Goal: Task Accomplishment & Management: Use online tool/utility

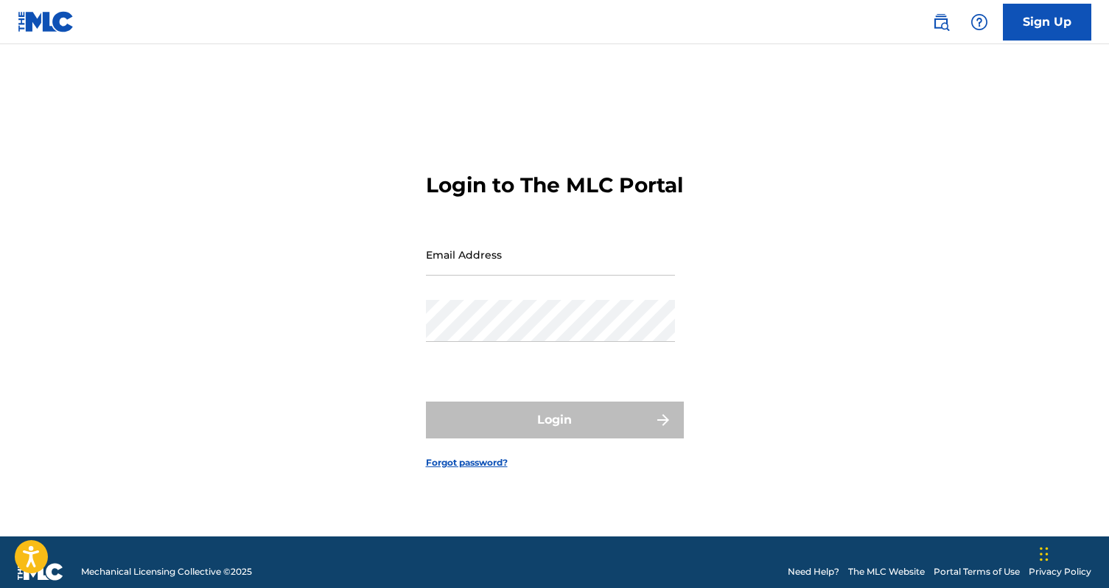
click at [450, 276] on input "Email Address" at bounding box center [550, 255] width 249 height 42
type input "[EMAIL_ADDRESS][DOMAIN_NAME]"
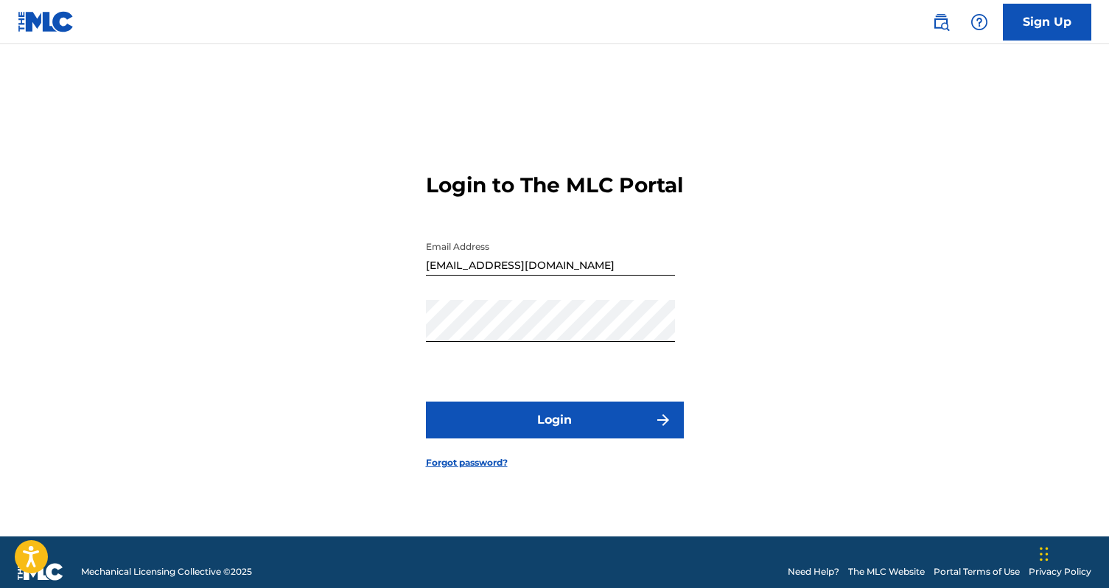
click at [544, 435] on button "Login" at bounding box center [555, 420] width 258 height 37
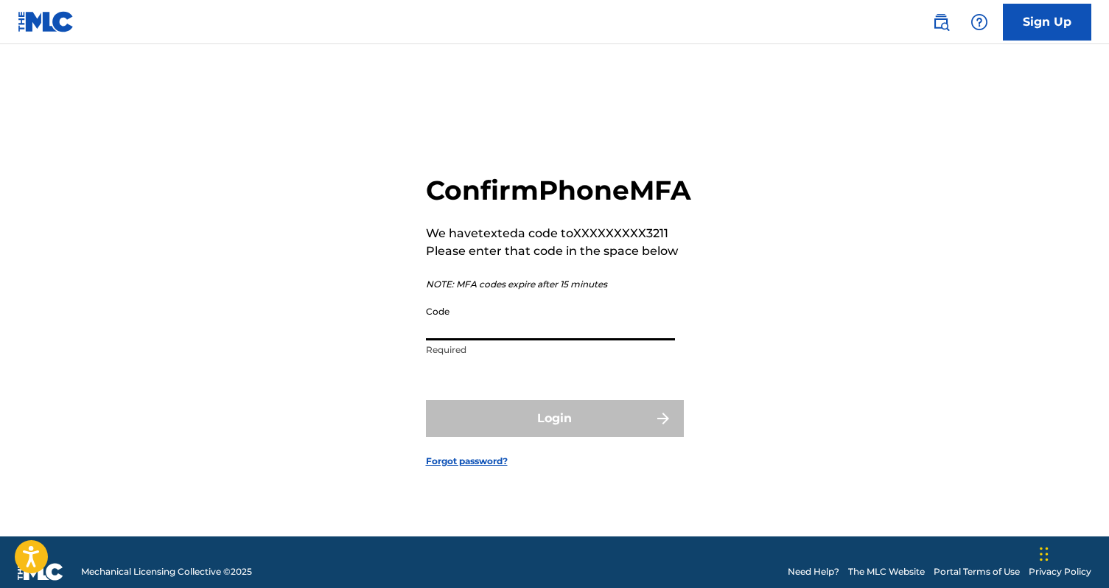
click at [508, 341] on input "Code" at bounding box center [550, 320] width 249 height 42
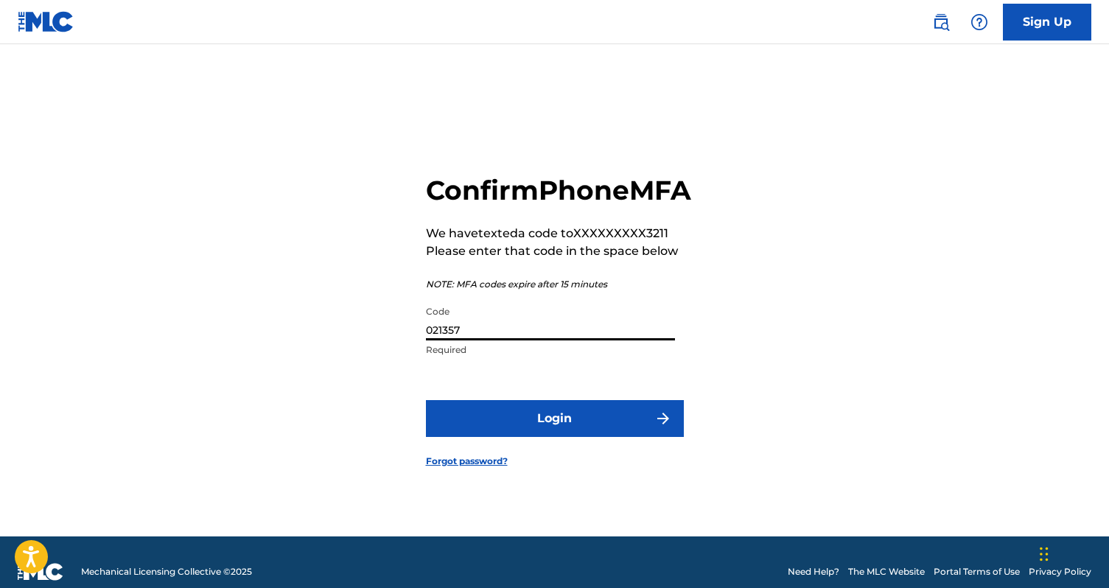
type input "021357"
click at [554, 436] on button "Login" at bounding box center [555, 418] width 258 height 37
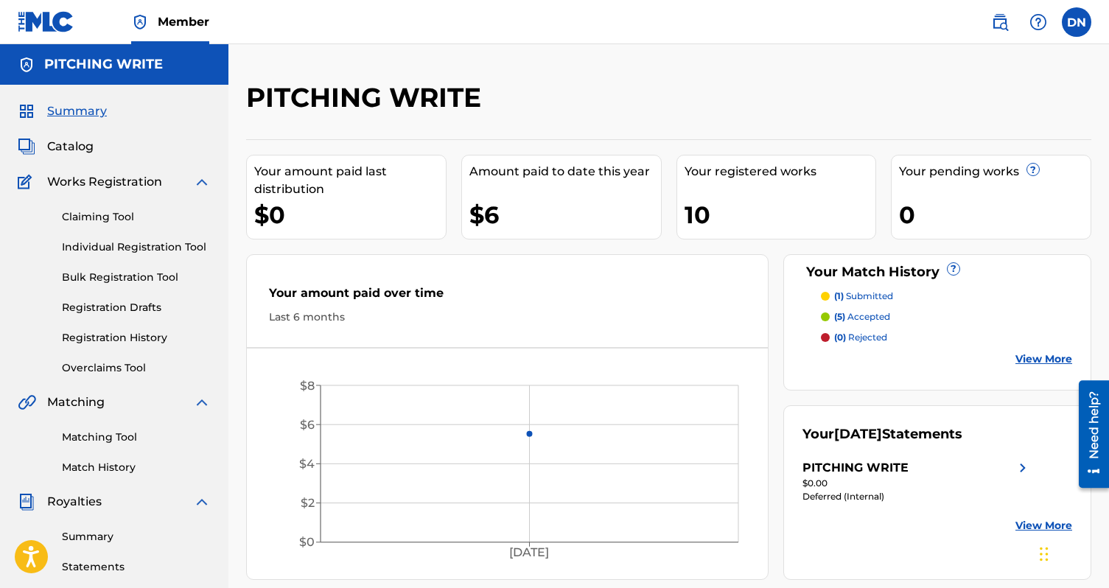
click at [68, 149] on span "Catalog" at bounding box center [70, 147] width 46 height 18
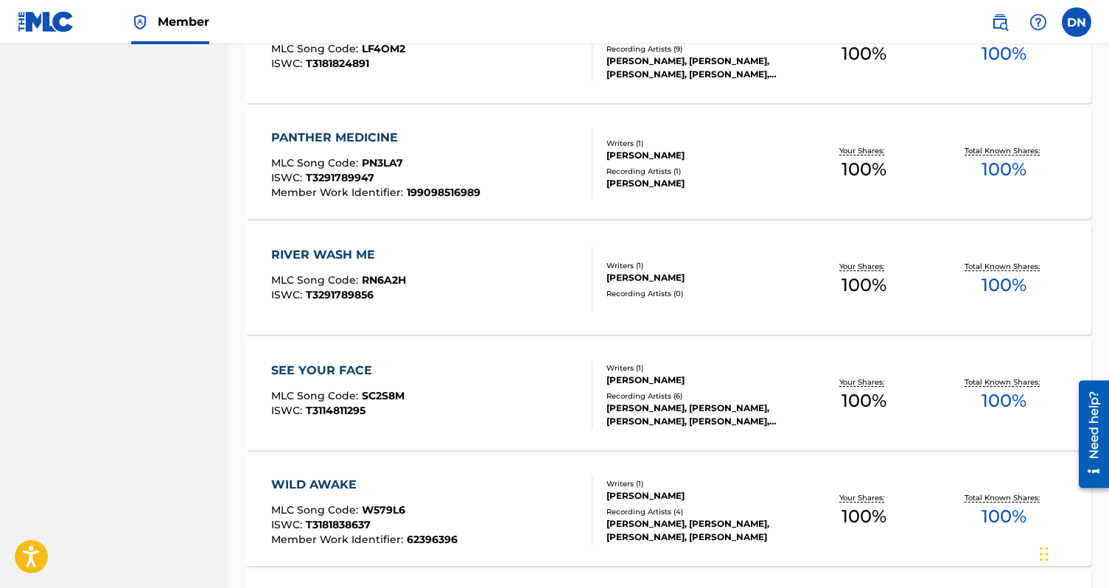
scroll to position [845, 0]
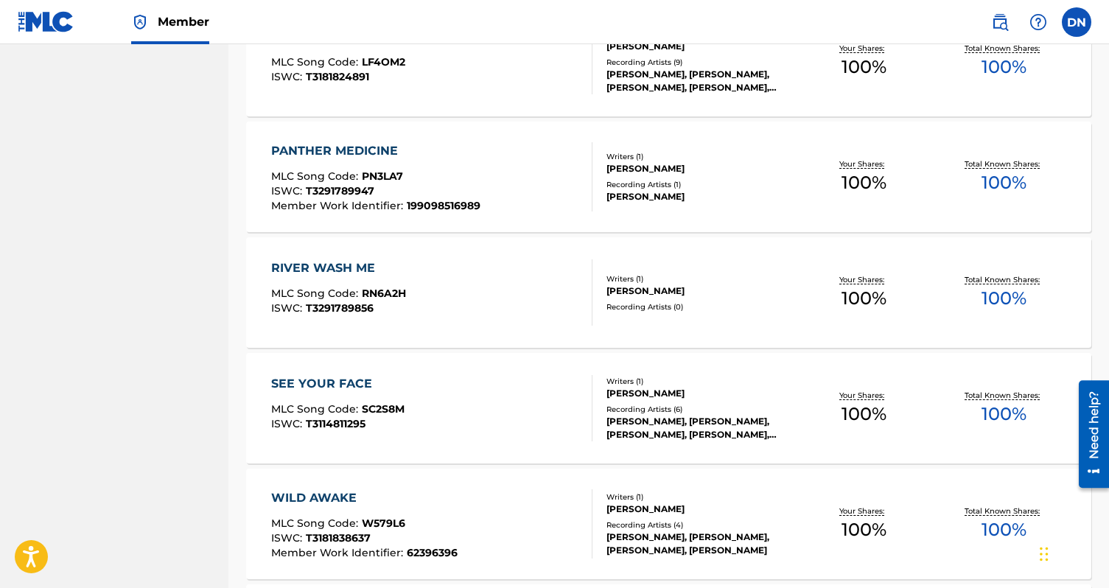
click at [392, 296] on span "RN6A2H" at bounding box center [384, 293] width 44 height 13
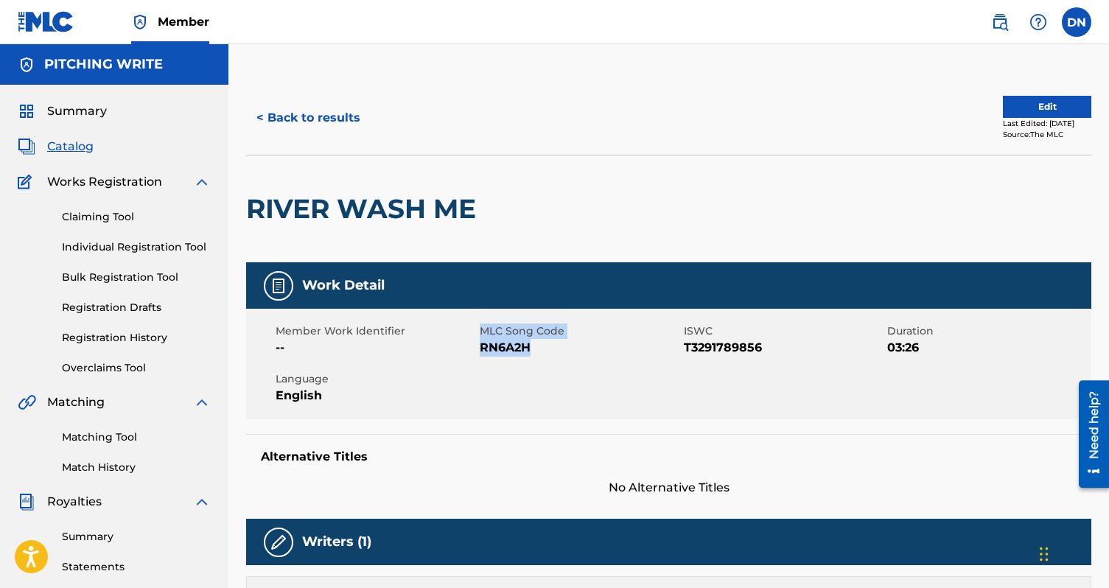
drag, startPoint x: 527, startPoint y: 348, endPoint x: 456, endPoint y: 345, distance: 70.8
click at [456, 345] on div "Member Work Identifier -- MLC Song Code RN6A2H ISWC T3291789856 Duration 03:26 …" at bounding box center [668, 364] width 845 height 111
copy div "MLC Song Code RN6A2H"
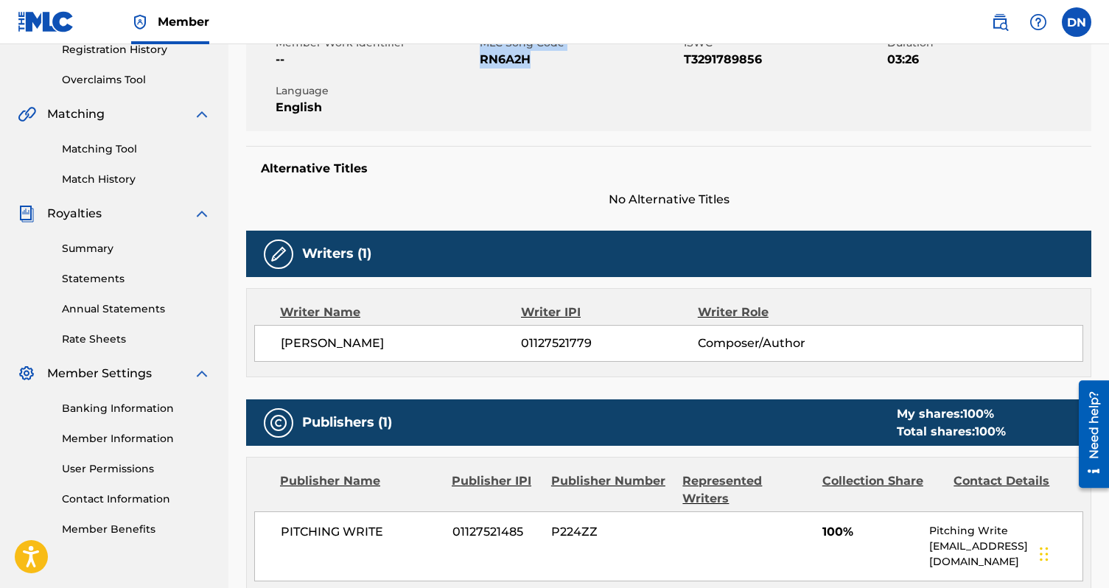
scroll to position [262, 0]
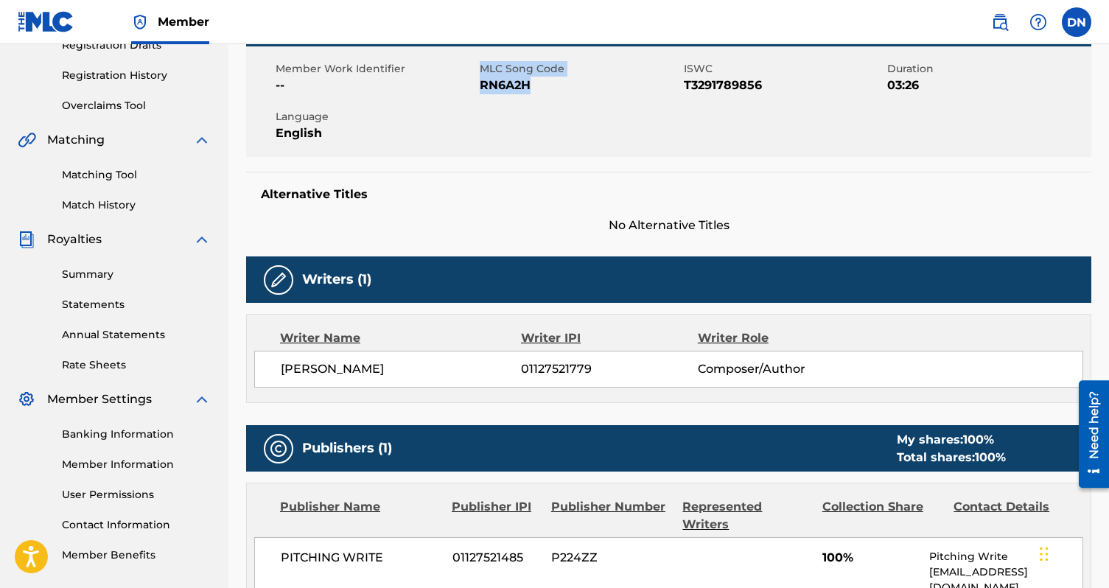
click at [100, 175] on link "Matching Tool" at bounding box center [136, 174] width 149 height 15
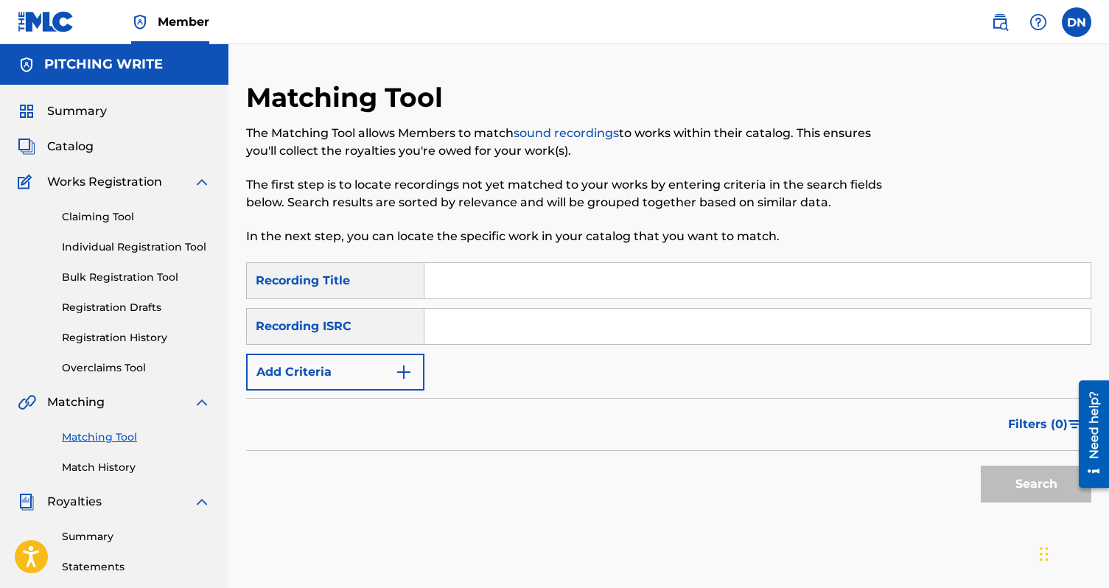
click at [462, 290] on input "Search Form" at bounding box center [758, 280] width 666 height 35
type input "River Wash Me"
click at [468, 326] on input "Search Form" at bounding box center [758, 326] width 666 height 35
paste input "QZHN62527556"
click at [1019, 482] on button "Search" at bounding box center [1036, 484] width 111 height 37
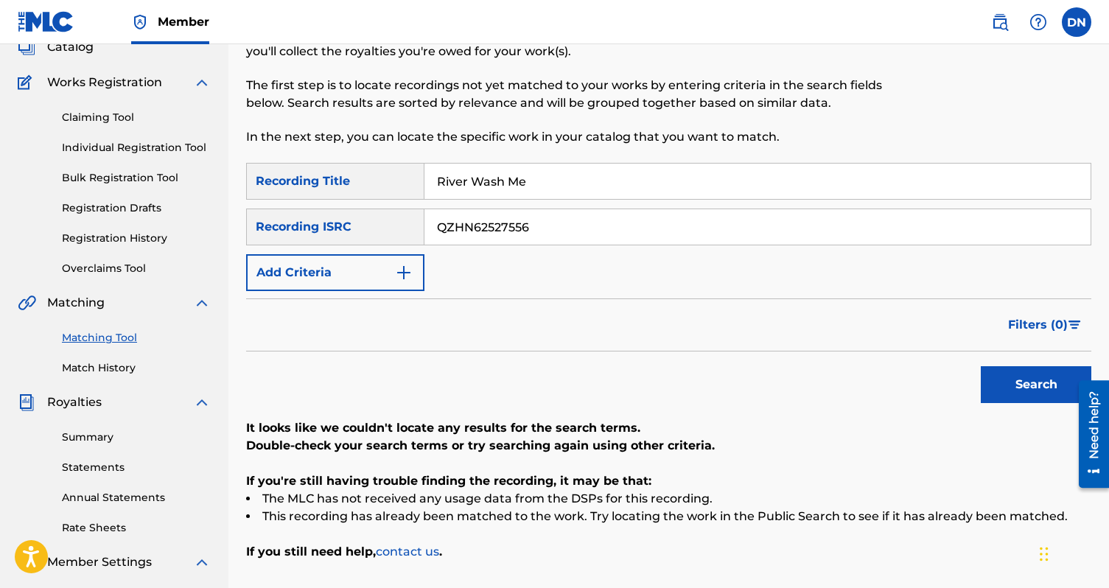
scroll to position [102, 0]
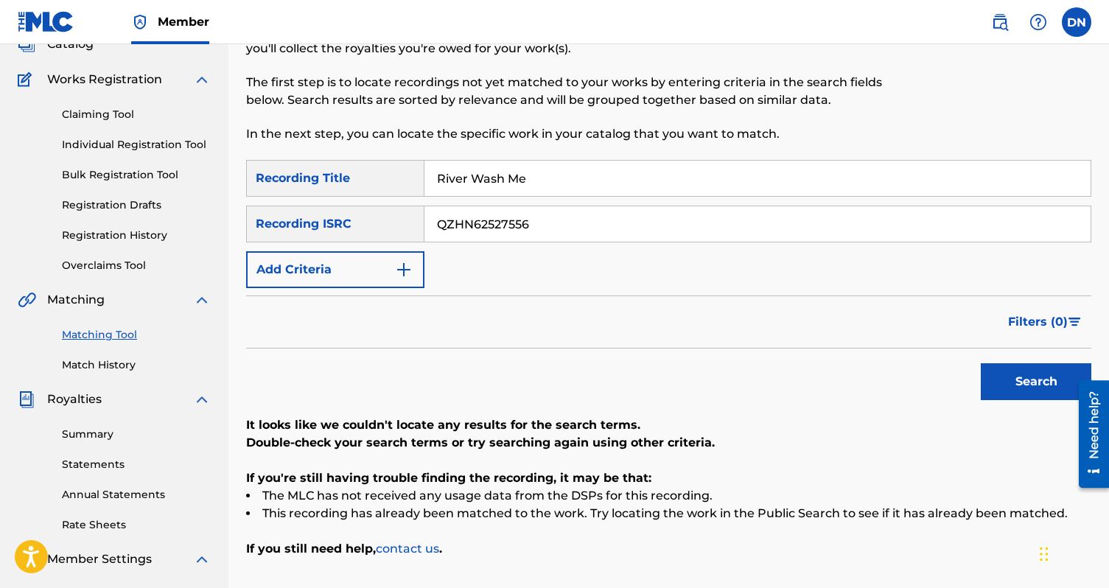
click at [445, 232] on input "QZHN62527556" at bounding box center [758, 223] width 666 height 35
click at [441, 226] on input "QZHN62527556" at bounding box center [758, 223] width 666 height 35
type input "QZHN62527556"
click at [1030, 391] on button "Search" at bounding box center [1036, 381] width 111 height 37
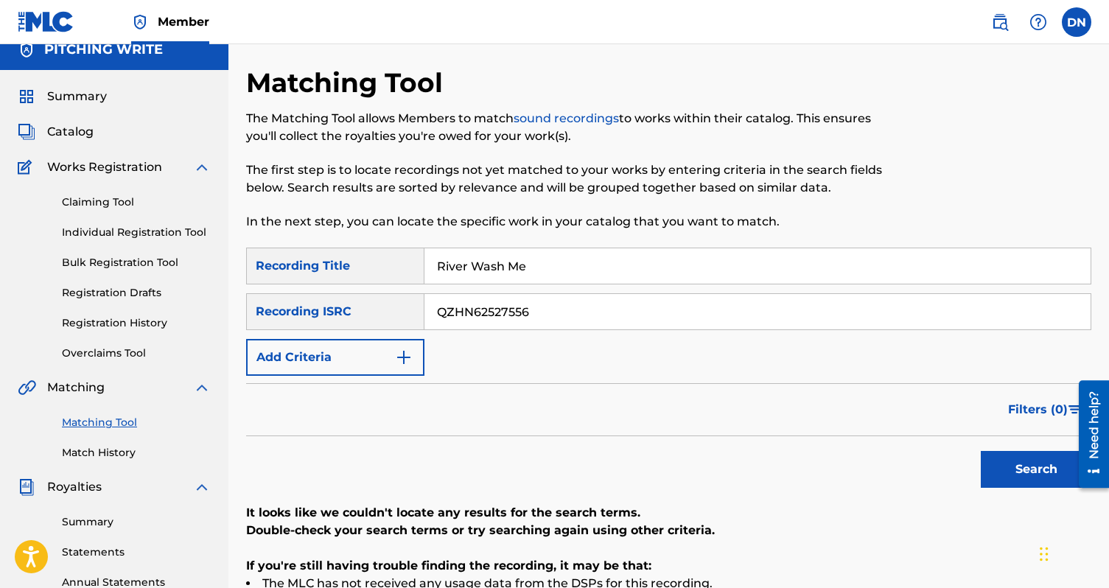
scroll to position [0, 0]
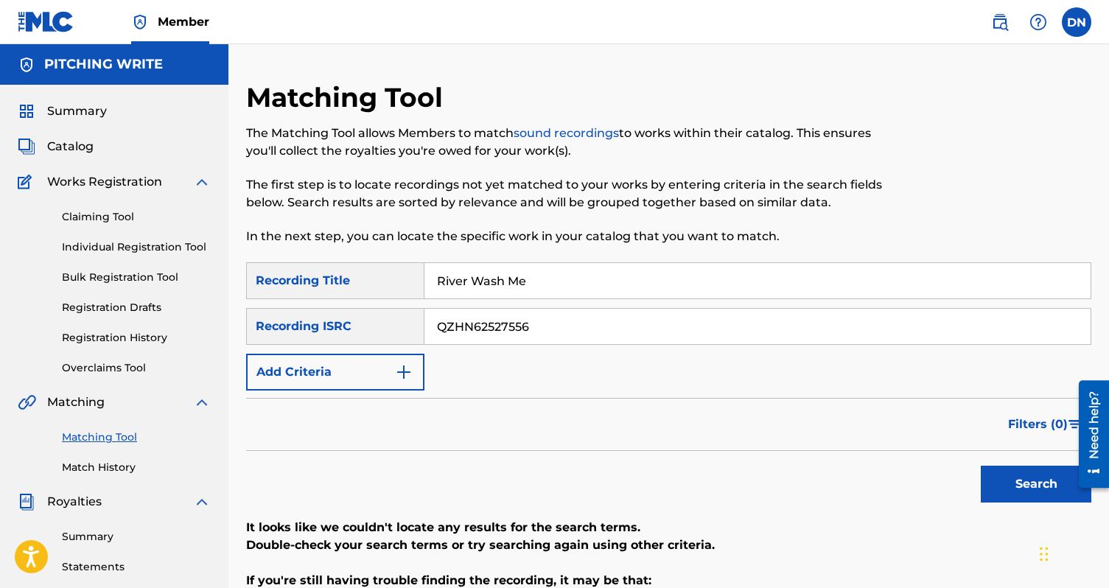
click at [83, 116] on span "Summary" at bounding box center [77, 111] width 60 height 18
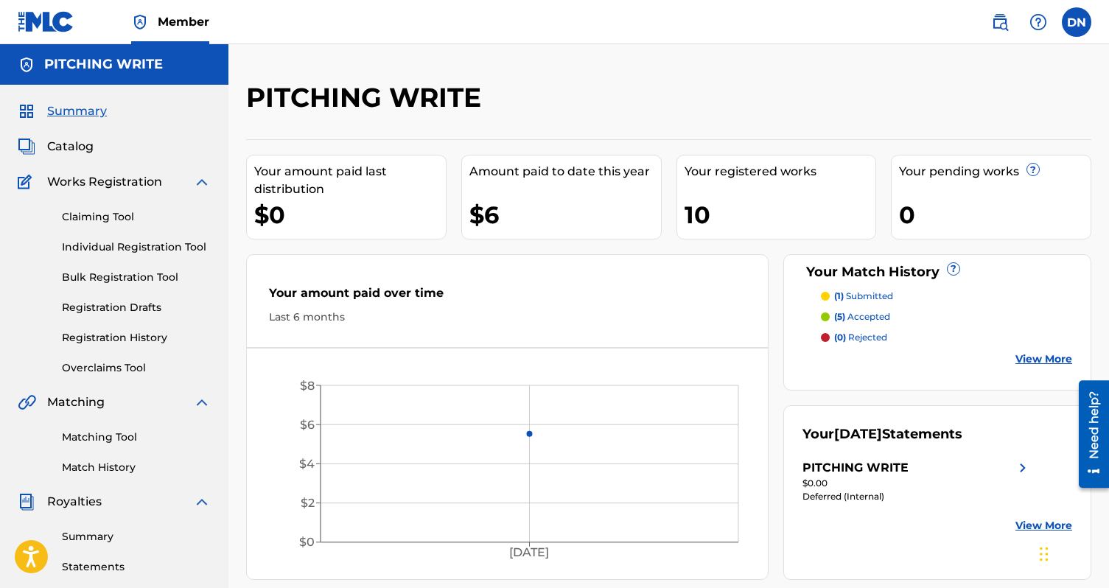
click at [79, 147] on span "Catalog" at bounding box center [70, 147] width 46 height 18
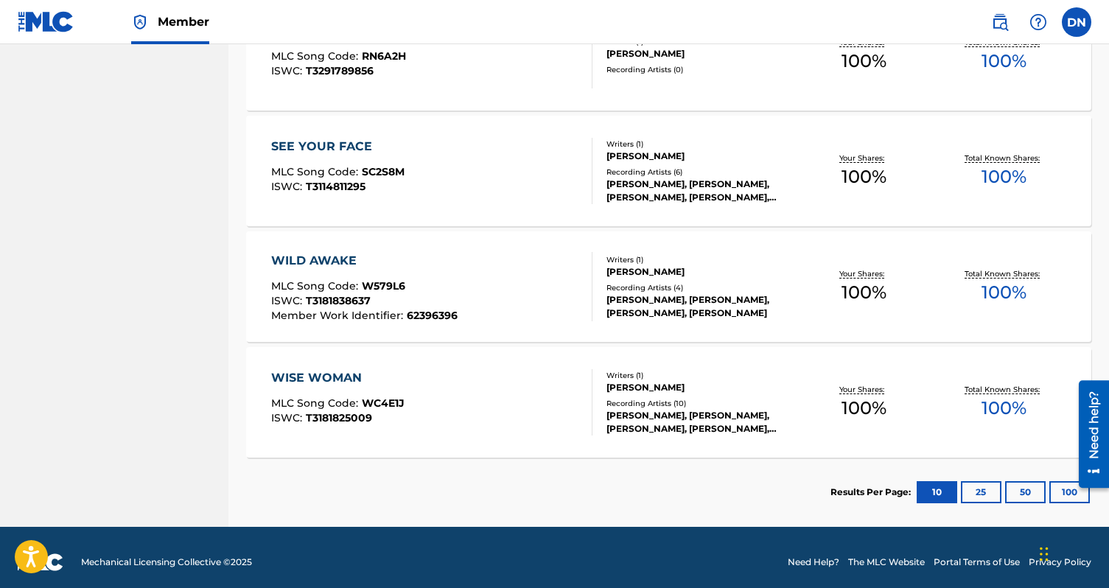
scroll to position [801, 0]
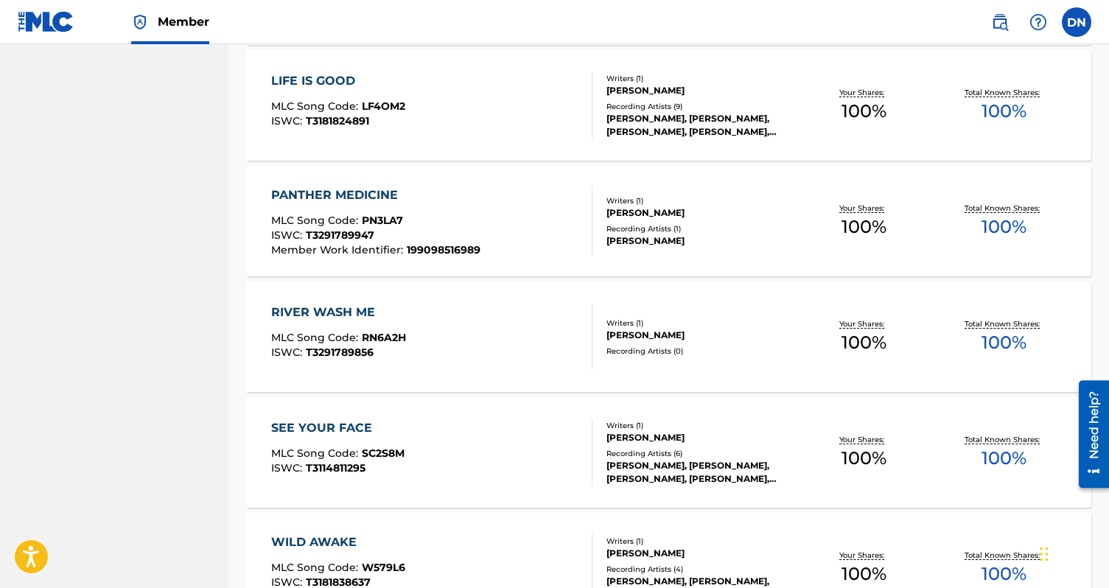
click at [661, 350] on div "Recording Artists ( 0 )" at bounding box center [700, 351] width 186 height 11
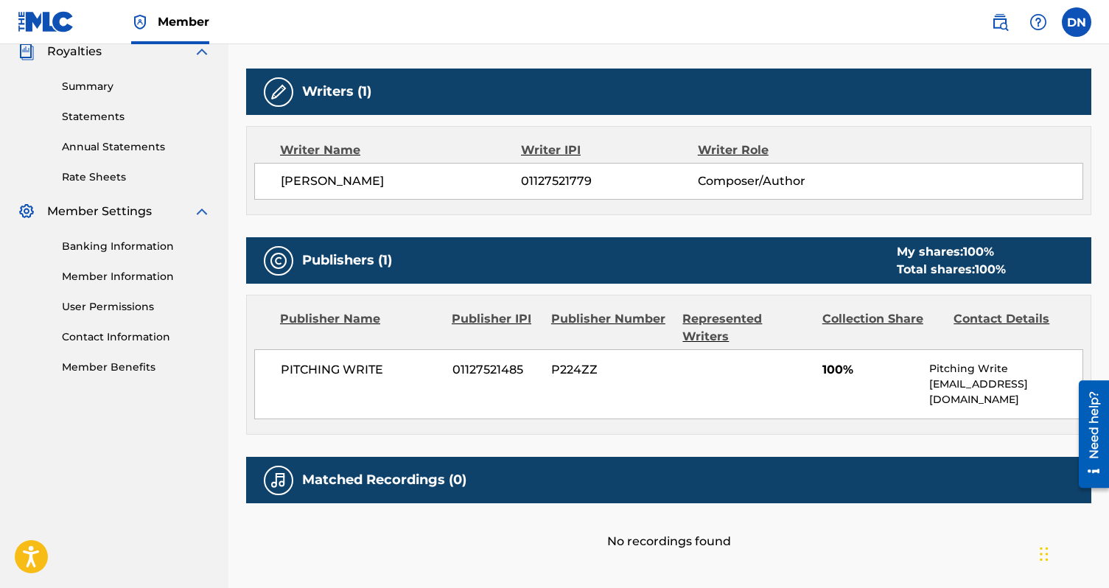
scroll to position [256, 0]
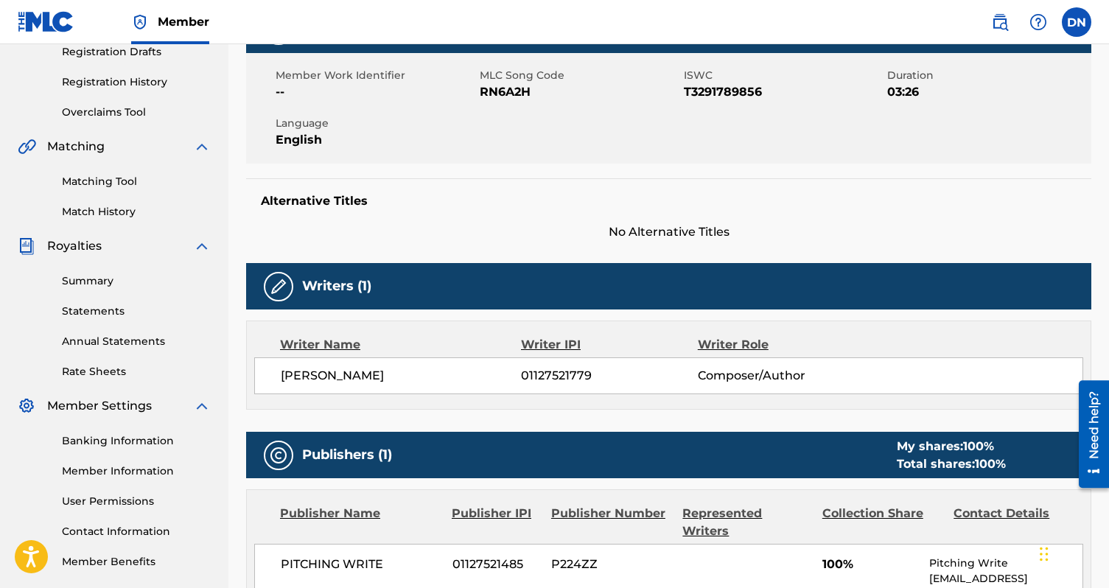
click at [115, 211] on link "Match History" at bounding box center [136, 211] width 149 height 15
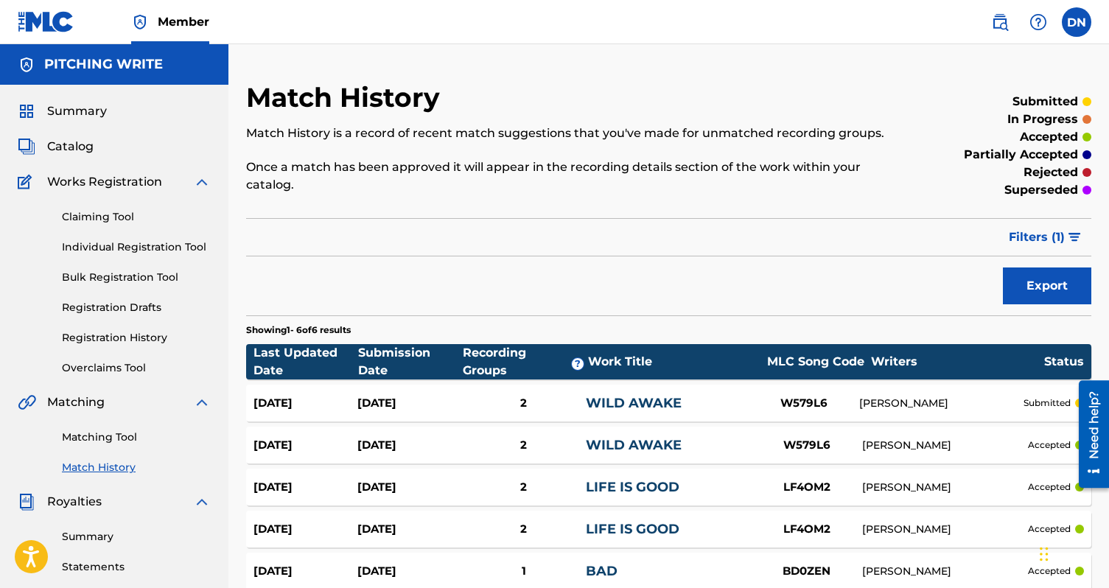
scroll to position [3, 0]
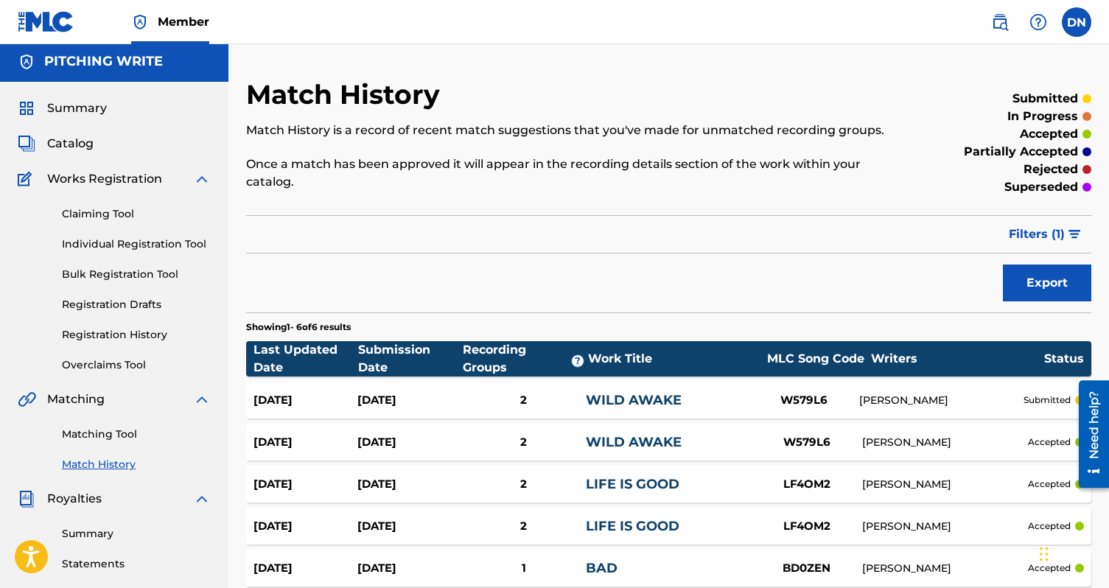
click at [114, 433] on link "Matching Tool" at bounding box center [136, 434] width 149 height 15
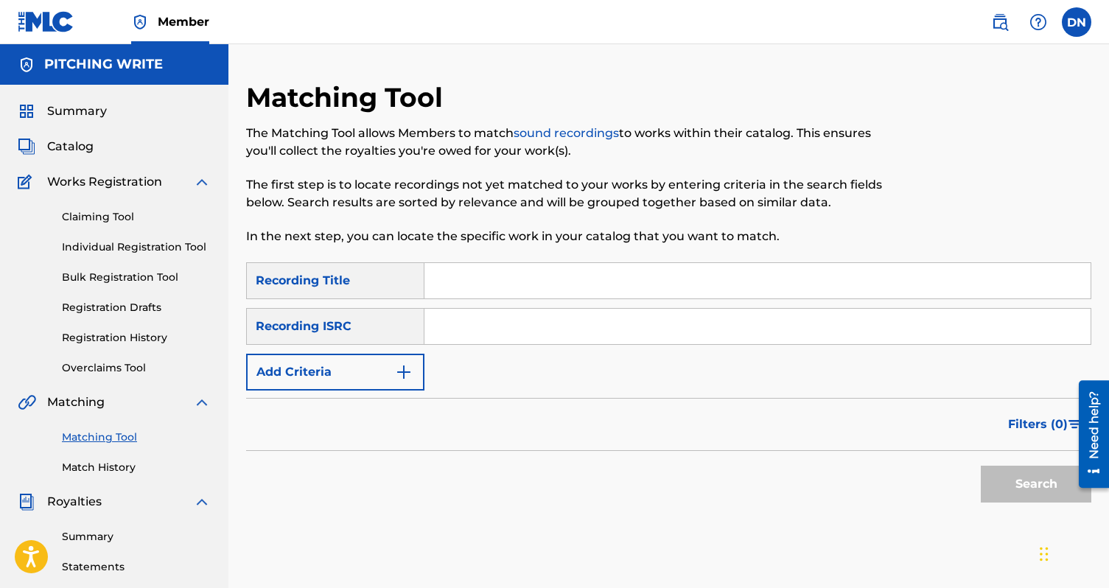
click at [502, 279] on input "Search Form" at bounding box center [758, 280] width 666 height 35
type input "River Wash Me"
click at [1027, 486] on button "Search" at bounding box center [1036, 484] width 111 height 37
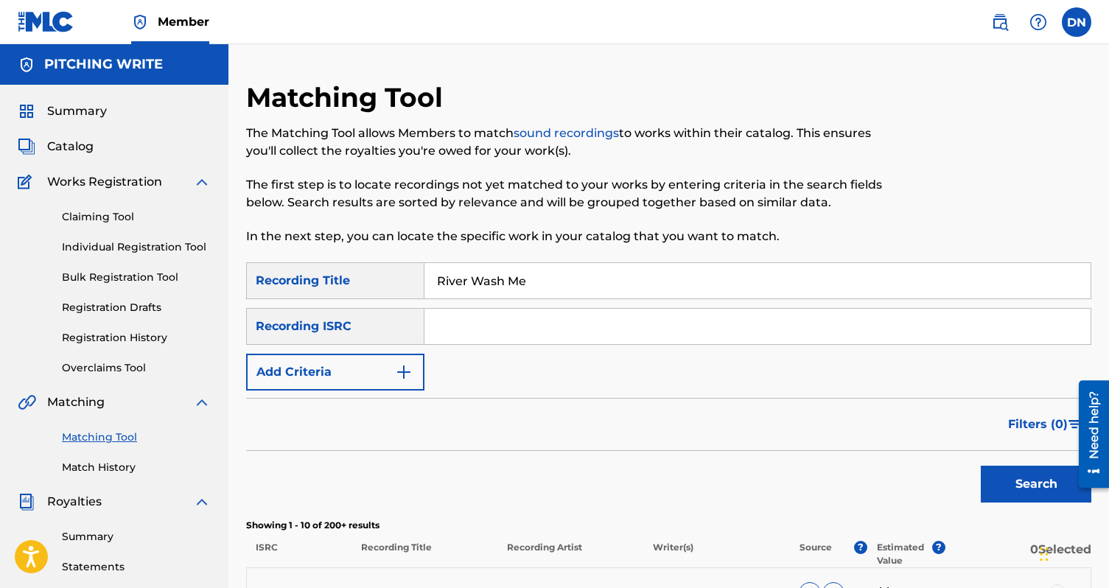
click at [407, 370] on img "Search Form" at bounding box center [404, 372] width 18 height 18
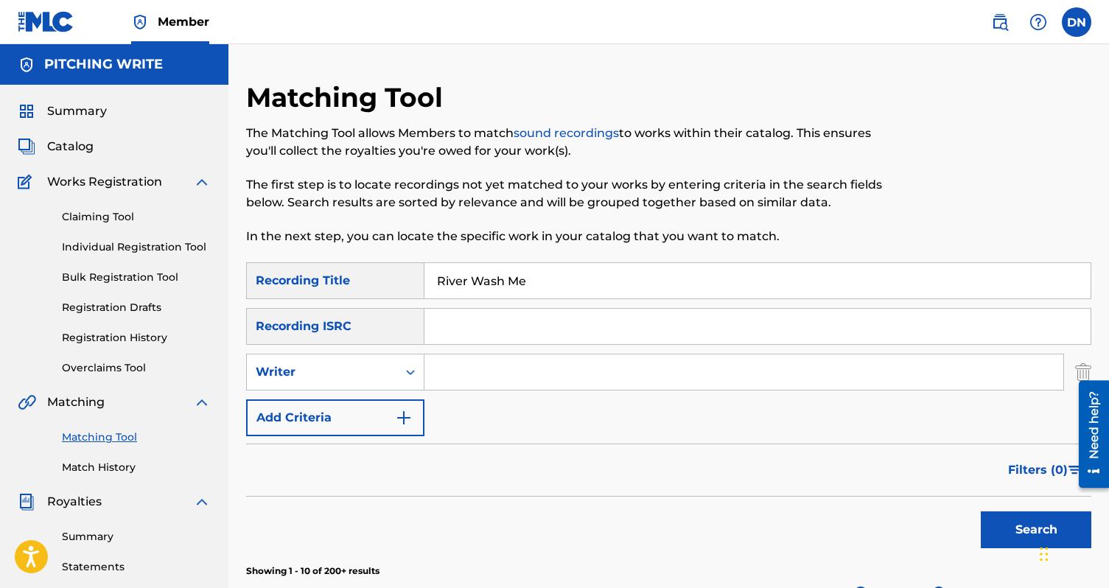
click at [445, 373] on input "Search Form" at bounding box center [744, 372] width 639 height 35
type input "[PERSON_NAME]"
click at [1033, 540] on button "Search" at bounding box center [1036, 530] width 111 height 37
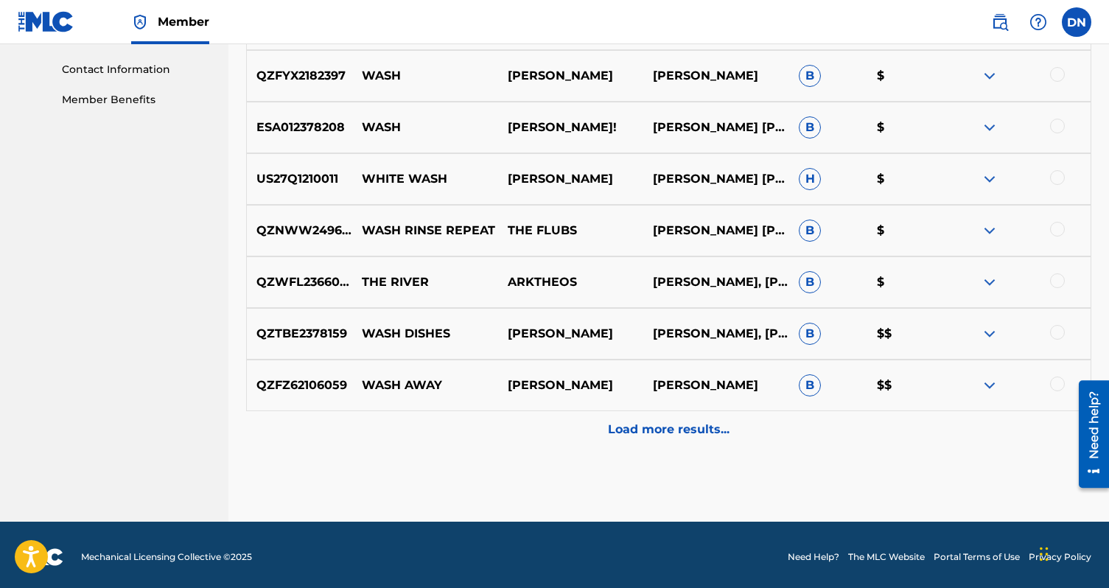
scroll to position [722, 0]
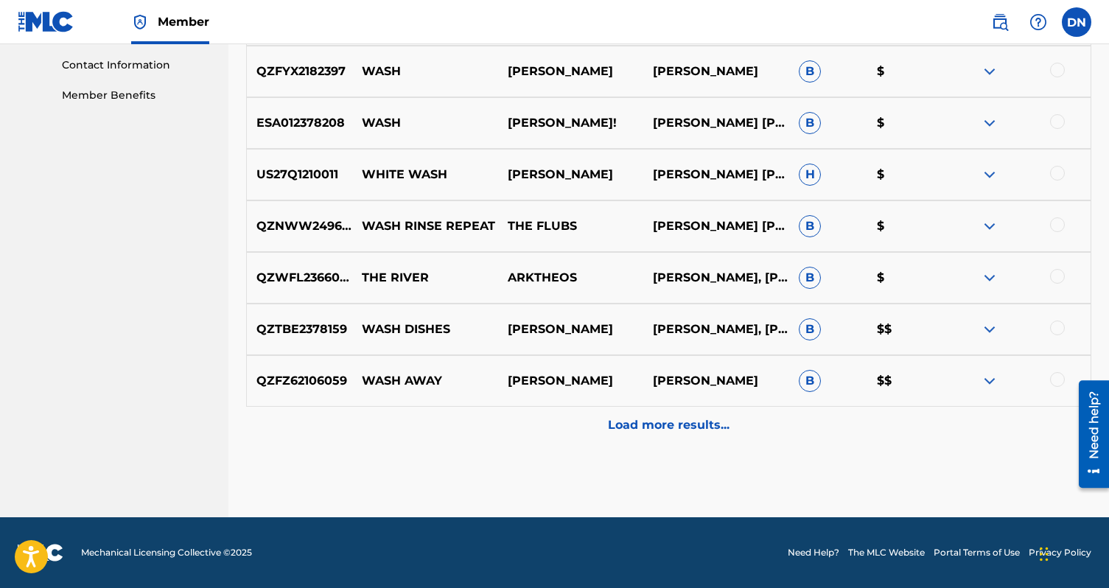
click at [652, 426] on p "Load more results..." at bounding box center [669, 425] width 122 height 18
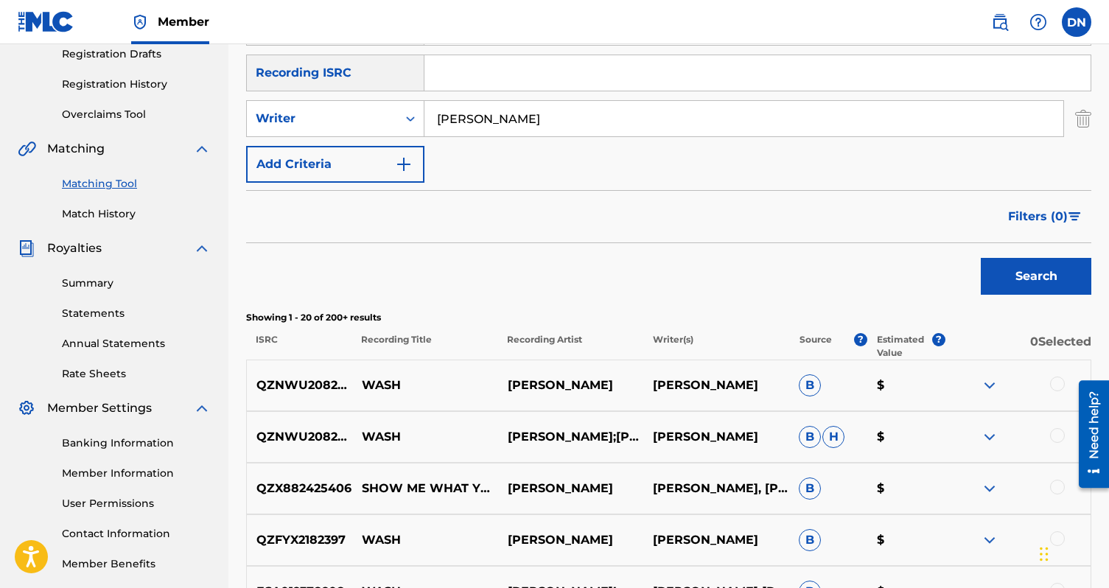
scroll to position [274, 0]
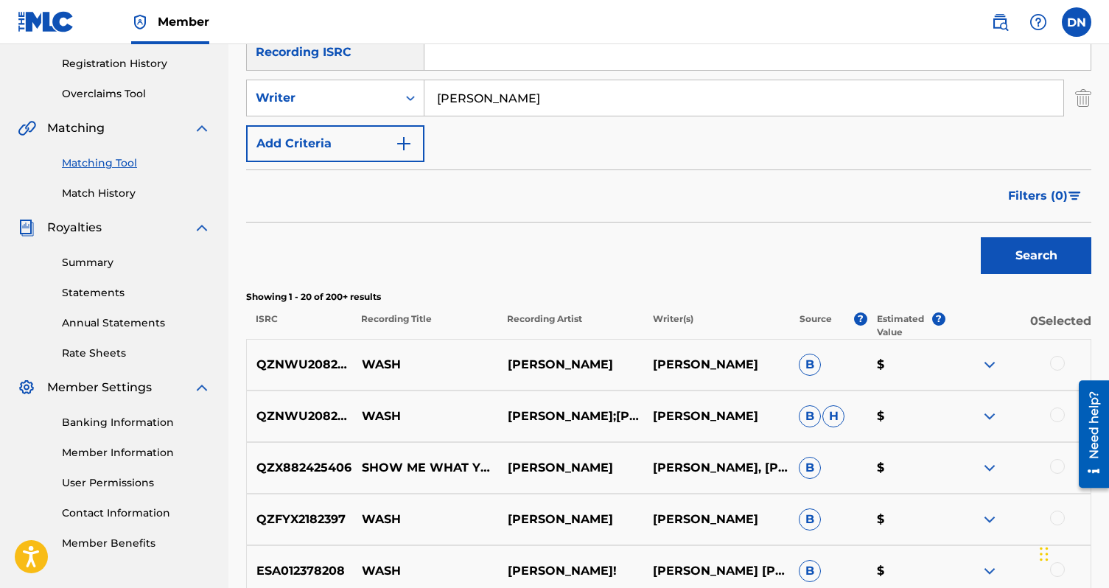
click at [111, 285] on link "Statements" at bounding box center [136, 292] width 149 height 15
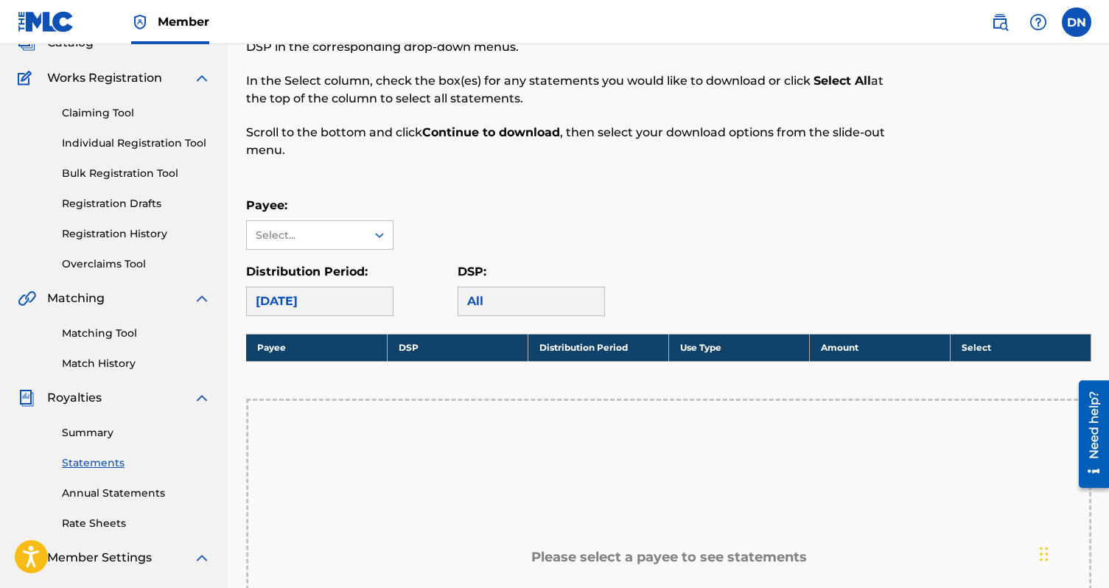
scroll to position [105, 0]
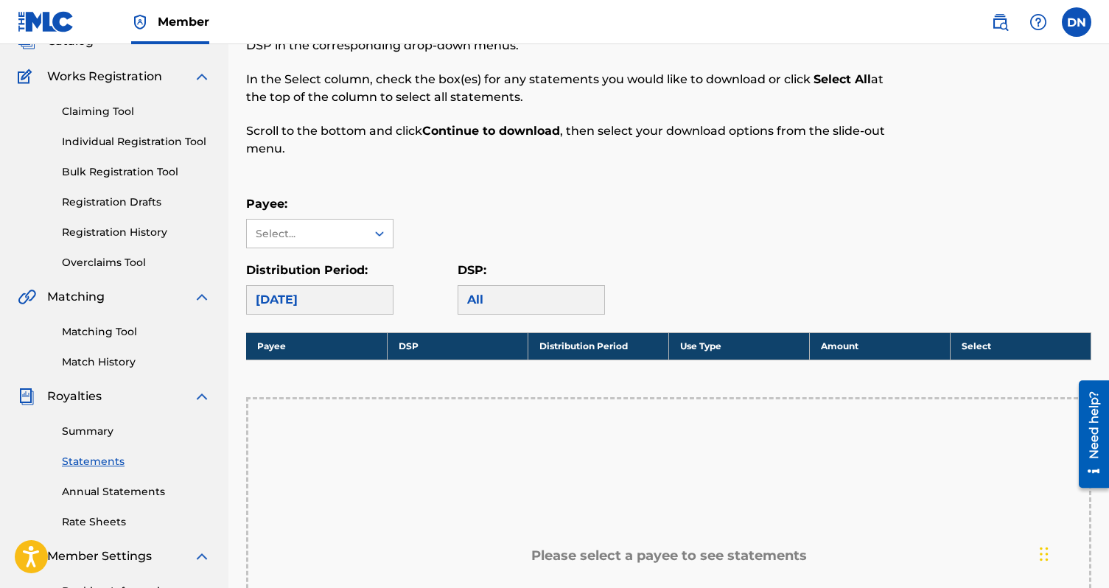
click at [134, 493] on link "Annual Statements" at bounding box center [136, 491] width 149 height 15
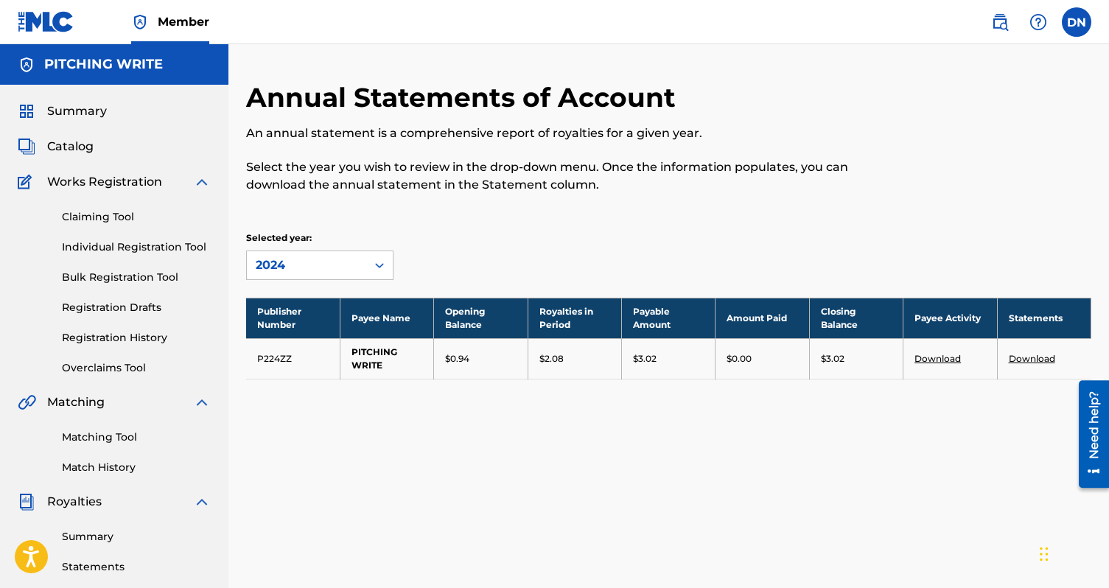
click at [1080, 29] on label at bounding box center [1076, 21] width 29 height 29
click at [1077, 22] on input "DN [PERSON_NAME] [EMAIL_ADDRESS][DOMAIN_NAME] Notification Preferences Profile …" at bounding box center [1077, 22] width 0 height 0
click at [943, 212] on p "Log out" at bounding box center [934, 208] width 35 height 13
click at [1077, 22] on input "DN [PERSON_NAME] [EMAIL_ADDRESS][DOMAIN_NAME] Notification Preferences Profile …" at bounding box center [1077, 22] width 0 height 0
